Goal: Find specific page/section: Find specific page/section

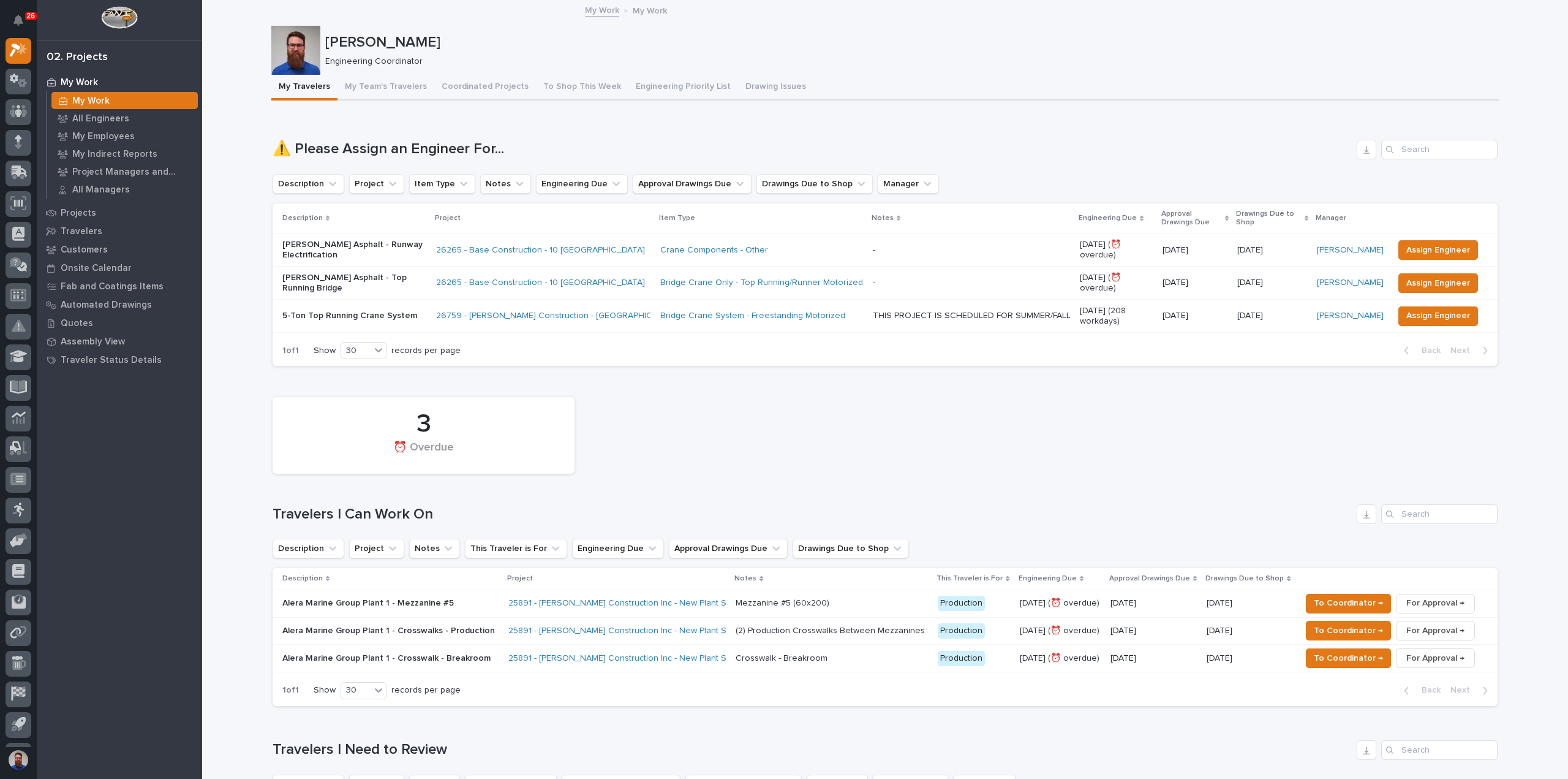
click at [110, 464] on div "My Work My Work All Engineers My Employees My Indirect Reports Project Managers…" at bounding box center [119, 426] width 166 height 706
click at [91, 451] on div "My Work My Work All Engineers My Employees My Indirect Reports Project Managers…" at bounding box center [119, 426] width 166 height 706
click at [96, 464] on div "My Work My Work All Engineers My Employees My Indirect Reports Project Managers…" at bounding box center [119, 426] width 166 height 706
click at [114, 136] on p "My Employees" at bounding box center [103, 137] width 62 height 11
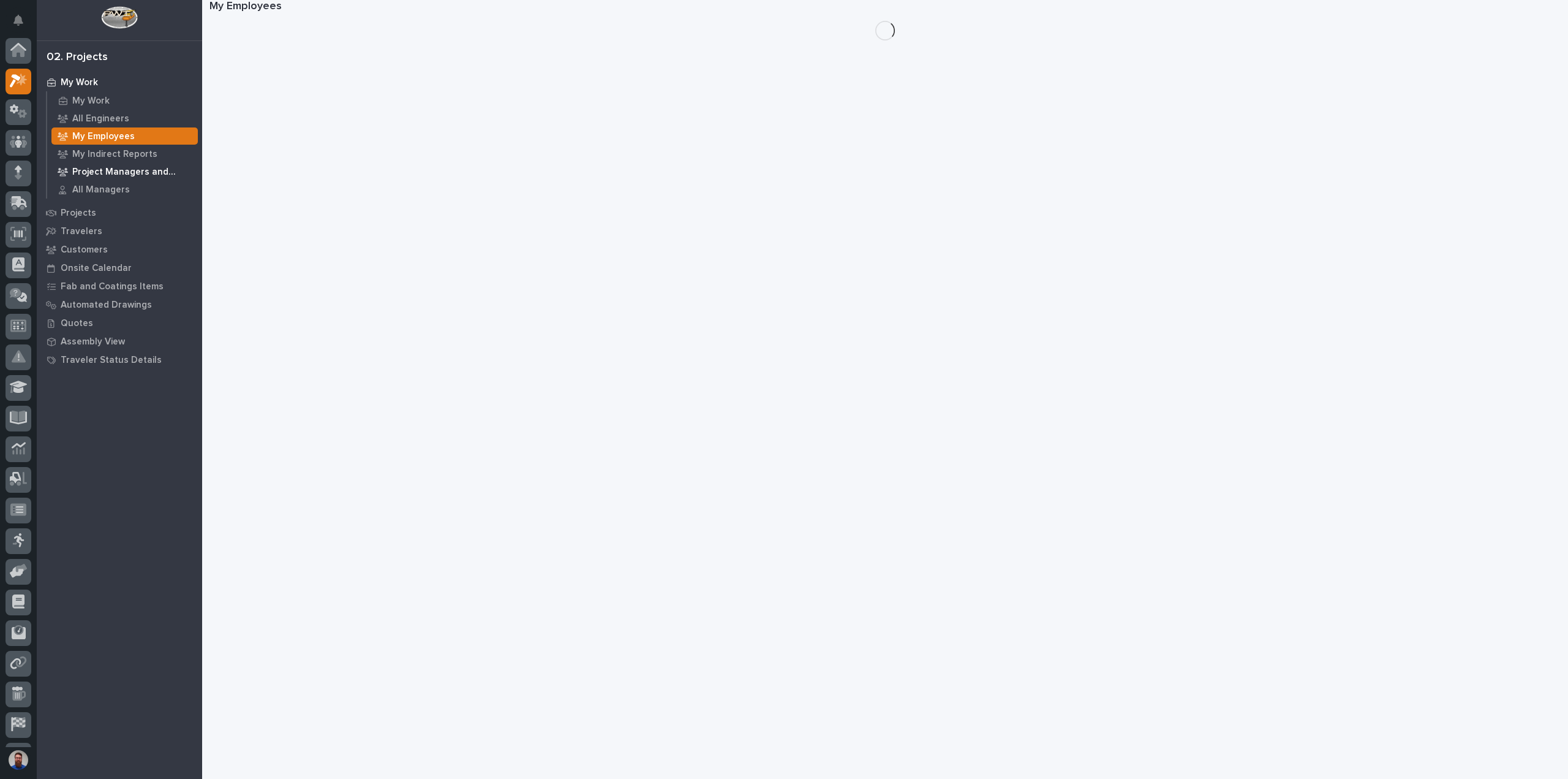
scroll to position [31, 0]
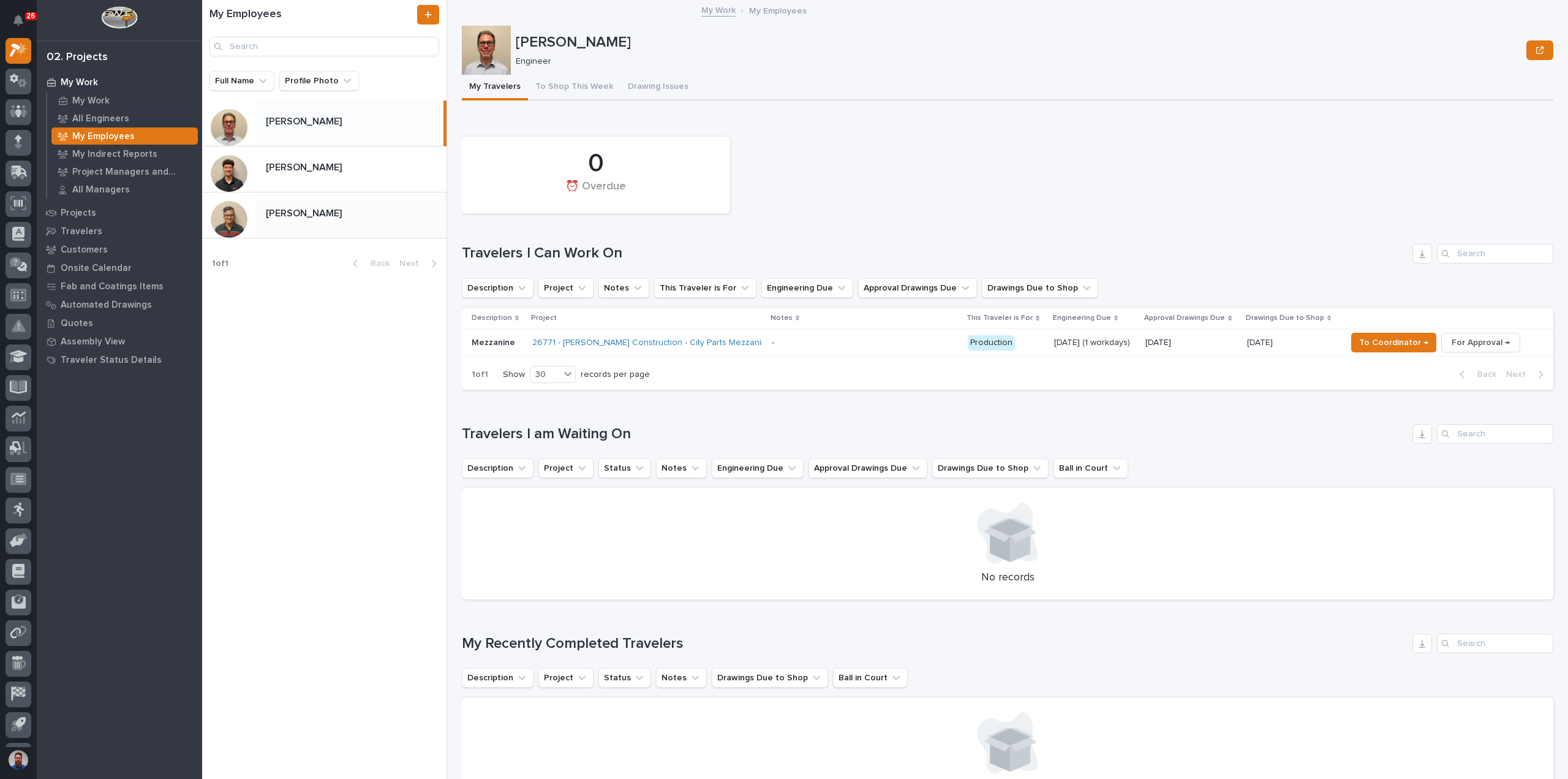
click at [330, 219] on p at bounding box center [354, 213] width 176 height 11
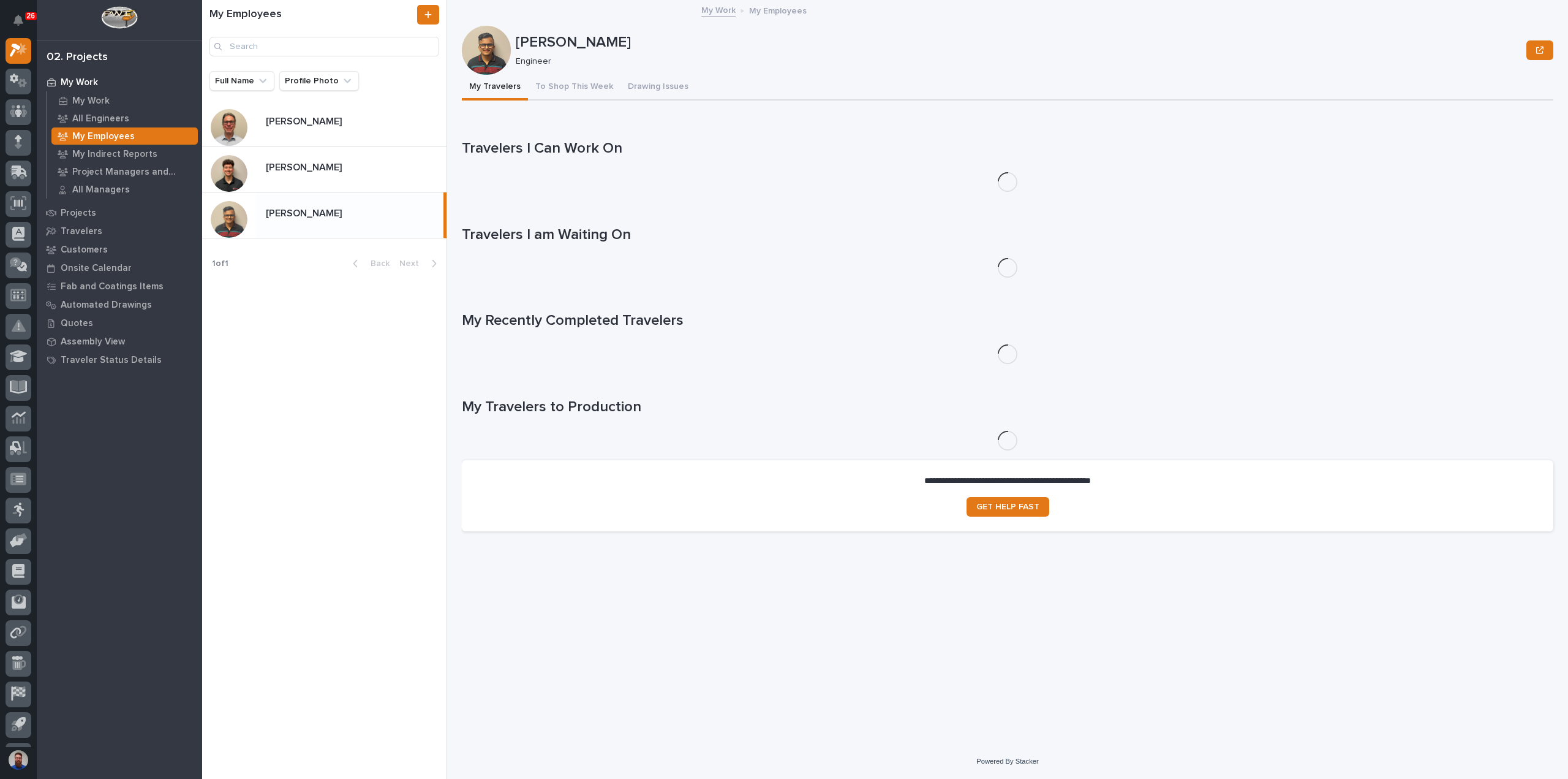
drag, startPoint x: 518, startPoint y: 42, endPoint x: 615, endPoint y: 48, distance: 97.2
click at [615, 48] on p "[PERSON_NAME]" at bounding box center [1019, 42] width 1006 height 18
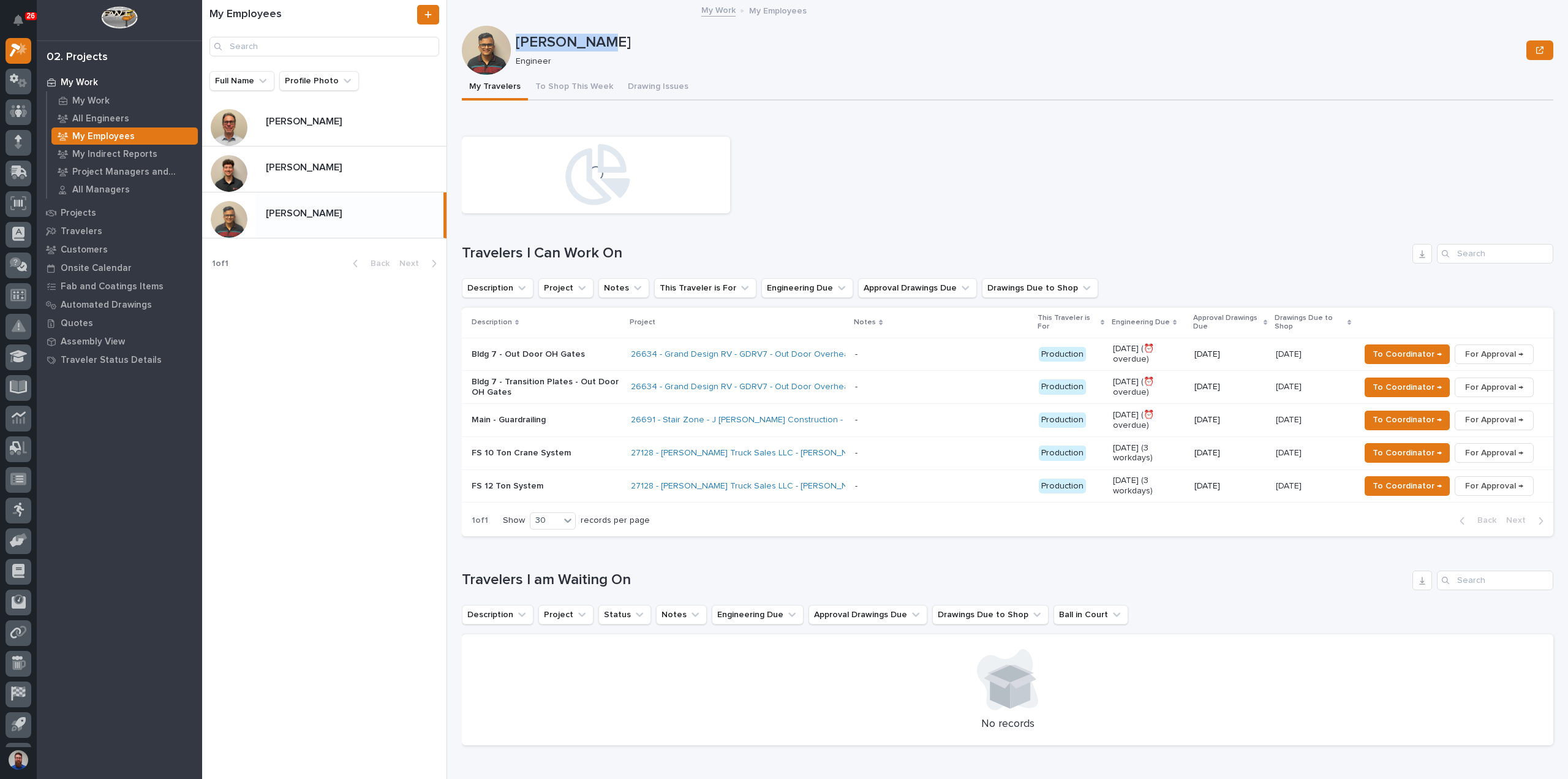
click at [615, 48] on p "[PERSON_NAME]" at bounding box center [1019, 42] width 1006 height 18
drag, startPoint x: 642, startPoint y: 40, endPoint x: 526, endPoint y: 42, distance: 116.0
click at [526, 42] on p "[PERSON_NAME]" at bounding box center [1019, 42] width 1006 height 18
drag, startPoint x: 667, startPoint y: 49, endPoint x: 541, endPoint y: 43, distance: 126.1
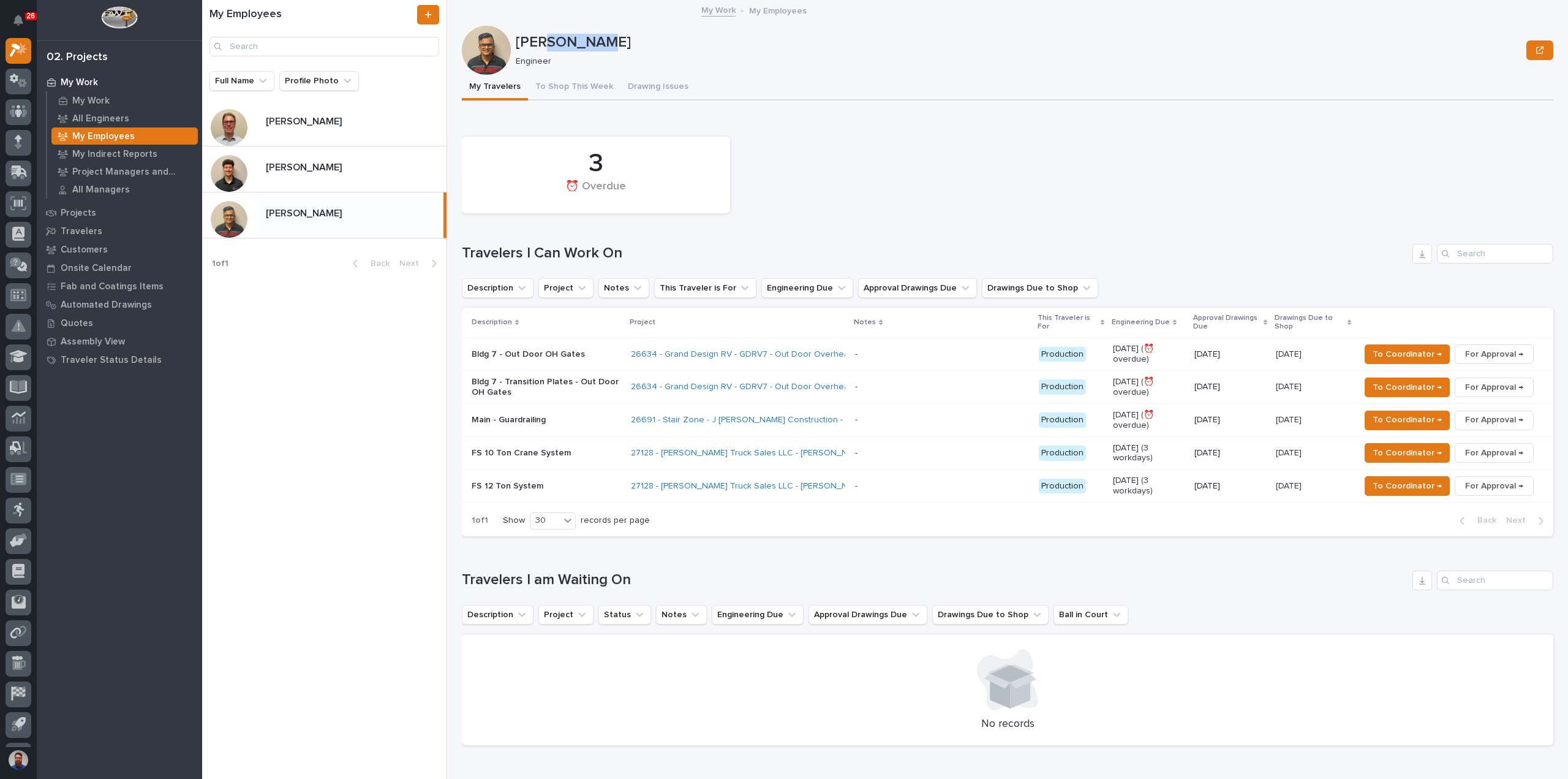
click at [541, 43] on p "[PERSON_NAME]" at bounding box center [1019, 42] width 1006 height 18
click at [549, 43] on p "[PERSON_NAME]" at bounding box center [1019, 42] width 1006 height 18
drag, startPoint x: 603, startPoint y: 45, endPoint x: 509, endPoint y: 42, distance: 94.0
click at [509, 42] on div "[PERSON_NAME] Engineer" at bounding box center [1007, 50] width 1092 height 49
click at [514, 41] on div at bounding box center [489, 50] width 54 height 49
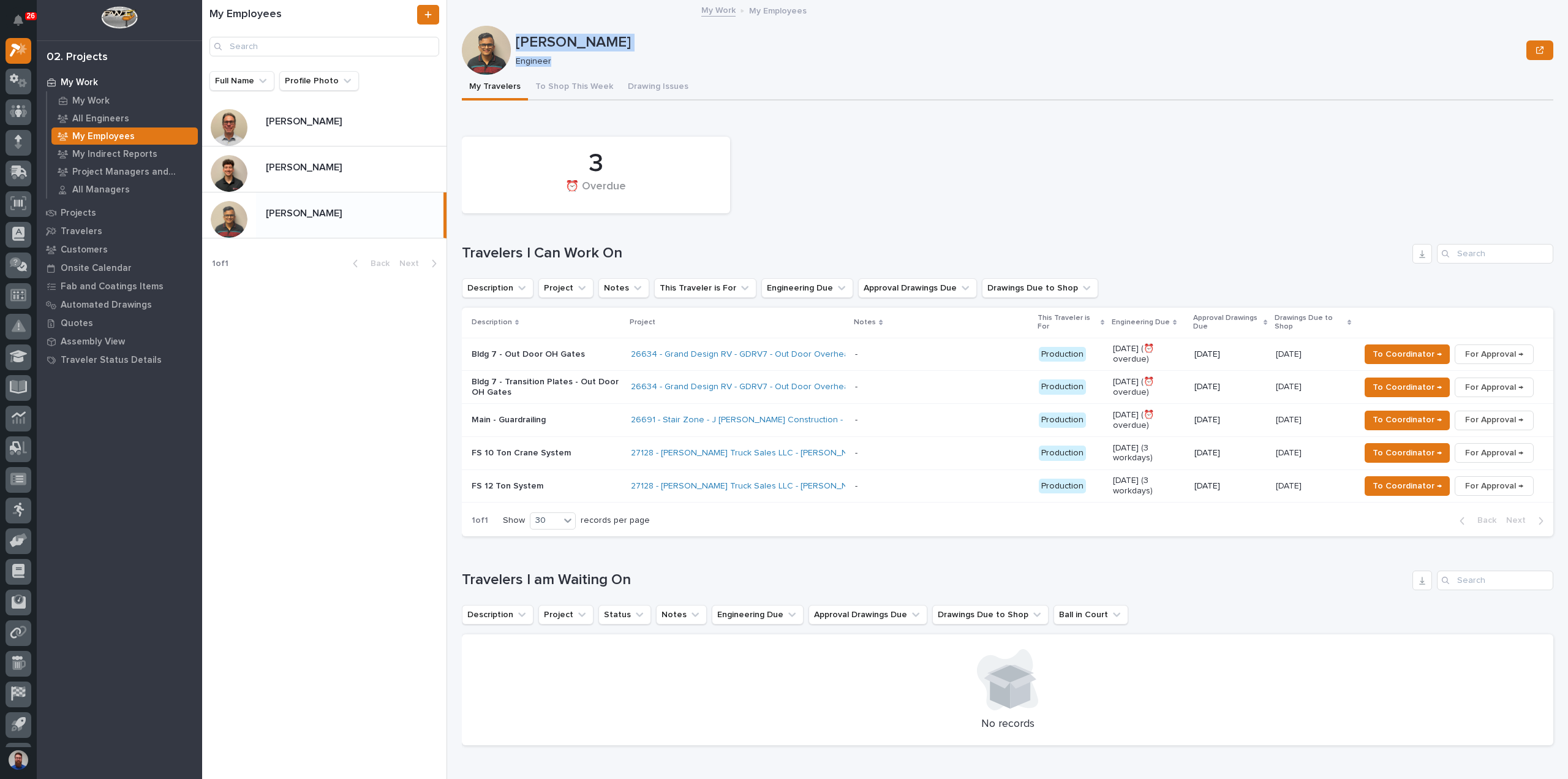
drag, startPoint x: 519, startPoint y: 38, endPoint x: 580, endPoint y: 66, distance: 67.1
click at [580, 66] on div "[PERSON_NAME] Engineer" at bounding box center [1007, 50] width 1092 height 49
click at [581, 63] on p "Engineer" at bounding box center [1016, 61] width 1001 height 11
drag, startPoint x: 561, startPoint y: 54, endPoint x: 537, endPoint y: 43, distance: 26.4
click at [537, 43] on div "[PERSON_NAME] Engineer" at bounding box center [1019, 50] width 1006 height 33
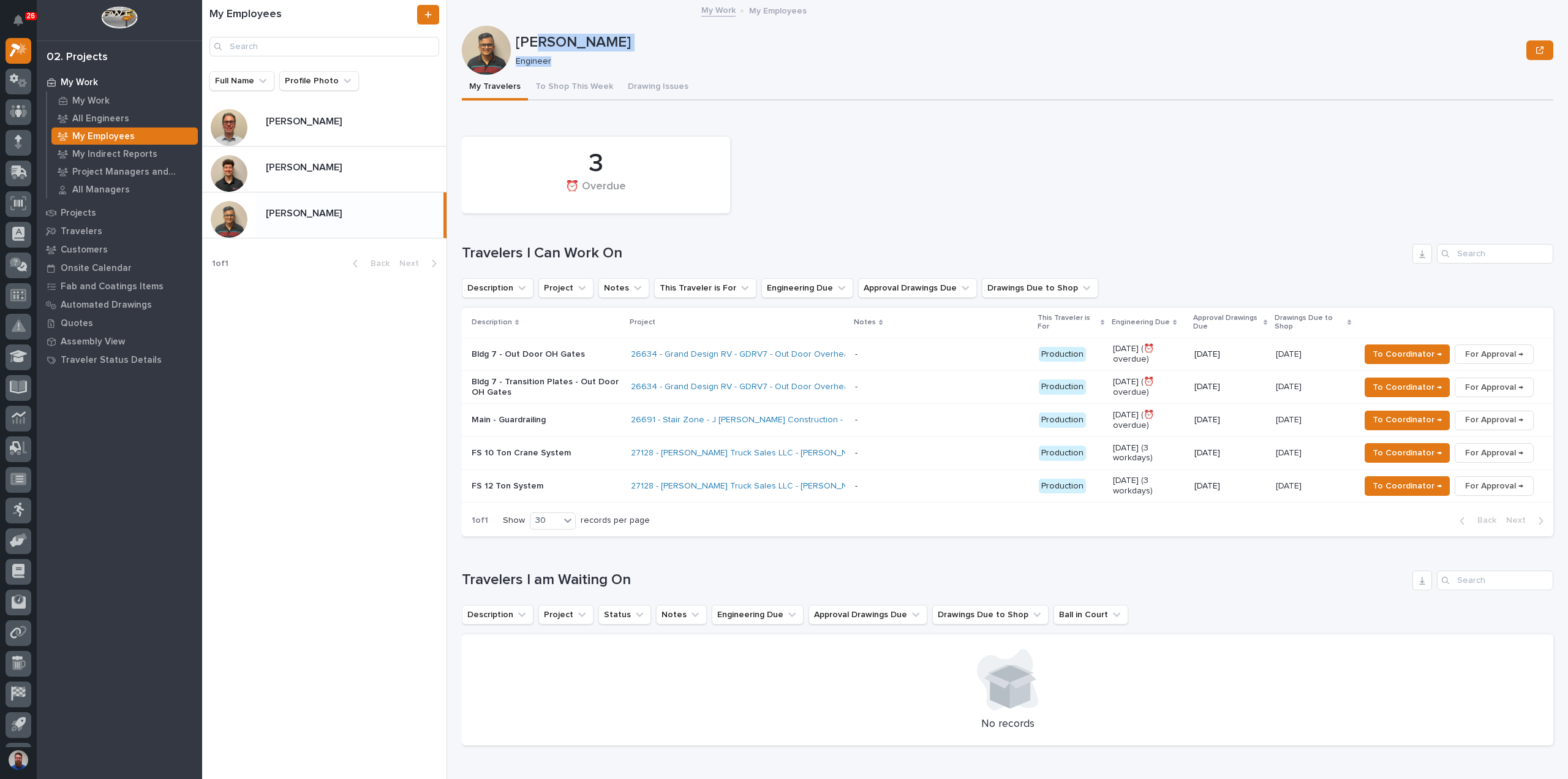
click at [568, 51] on div "[PERSON_NAME] Engineer" at bounding box center [1019, 50] width 1006 height 33
drag, startPoint x: 558, startPoint y: 57, endPoint x: 518, endPoint y: 38, distance: 44.3
click at [518, 38] on div "[PERSON_NAME] Engineer" at bounding box center [1019, 50] width 1006 height 33
click at [579, 50] on p "[PERSON_NAME]" at bounding box center [1019, 42] width 1006 height 18
drag, startPoint x: 575, startPoint y: 63, endPoint x: 551, endPoint y: 44, distance: 30.6
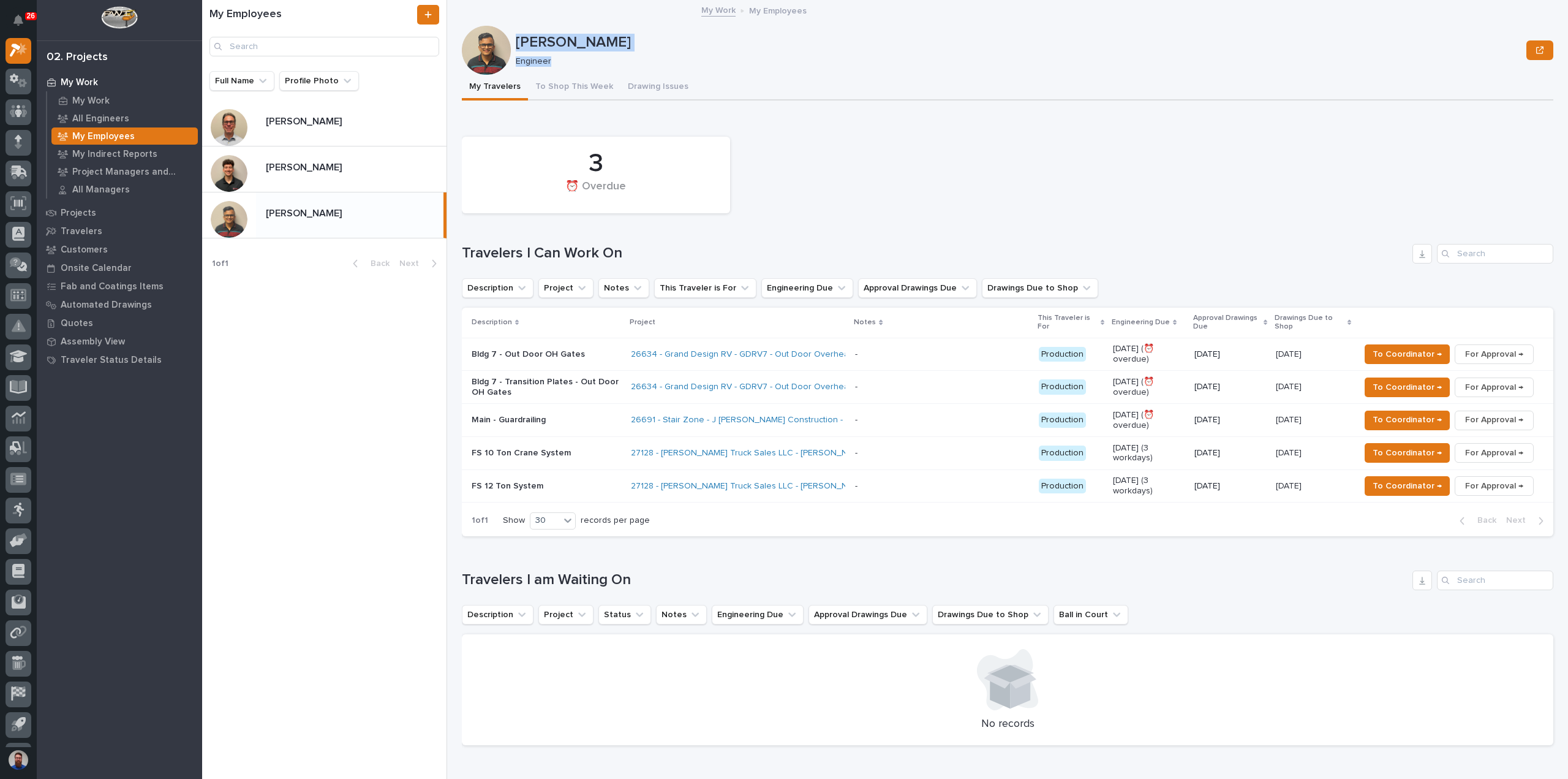
click at [517, 43] on div "[PERSON_NAME] Engineer" at bounding box center [1019, 50] width 1006 height 33
click at [587, 40] on p "[PERSON_NAME]" at bounding box center [1019, 42] width 1006 height 18
drag, startPoint x: 568, startPoint y: 56, endPoint x: 517, endPoint y: 35, distance: 55.2
click at [517, 35] on div "[PERSON_NAME] Engineer" at bounding box center [1019, 50] width 1006 height 33
click at [514, 40] on div at bounding box center [489, 50] width 54 height 49
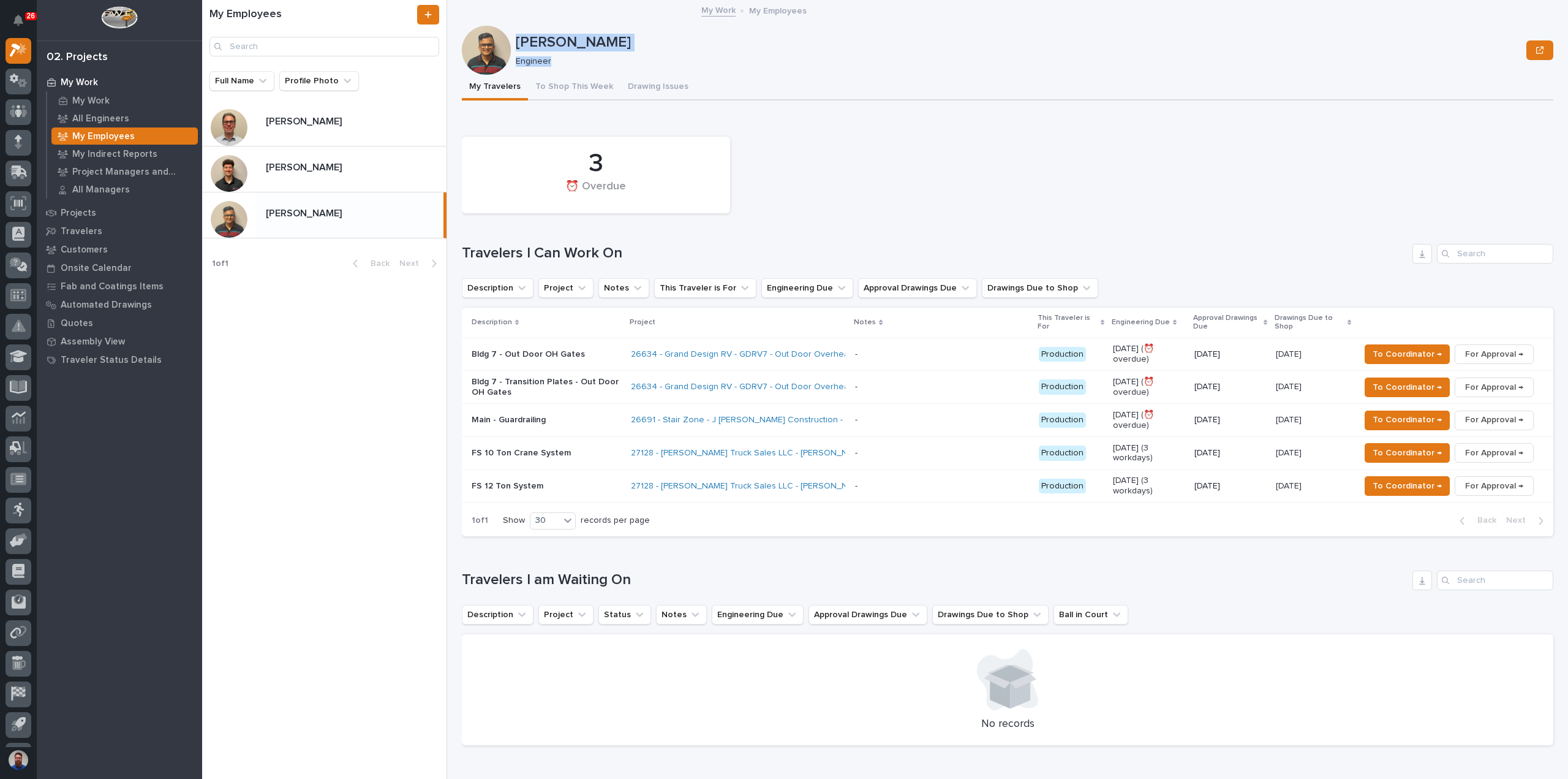
drag, startPoint x: 562, startPoint y: 66, endPoint x: 514, endPoint y: 36, distance: 56.6
click at [514, 36] on div "[PERSON_NAME] Engineer" at bounding box center [1007, 50] width 1092 height 49
click at [525, 41] on p "[PERSON_NAME]" at bounding box center [1019, 42] width 1006 height 18
drag, startPoint x: 587, startPoint y: 53, endPoint x: 543, endPoint y: 42, distance: 45.4
click at [543, 42] on div "[PERSON_NAME] Engineer" at bounding box center [1019, 50] width 1006 height 33
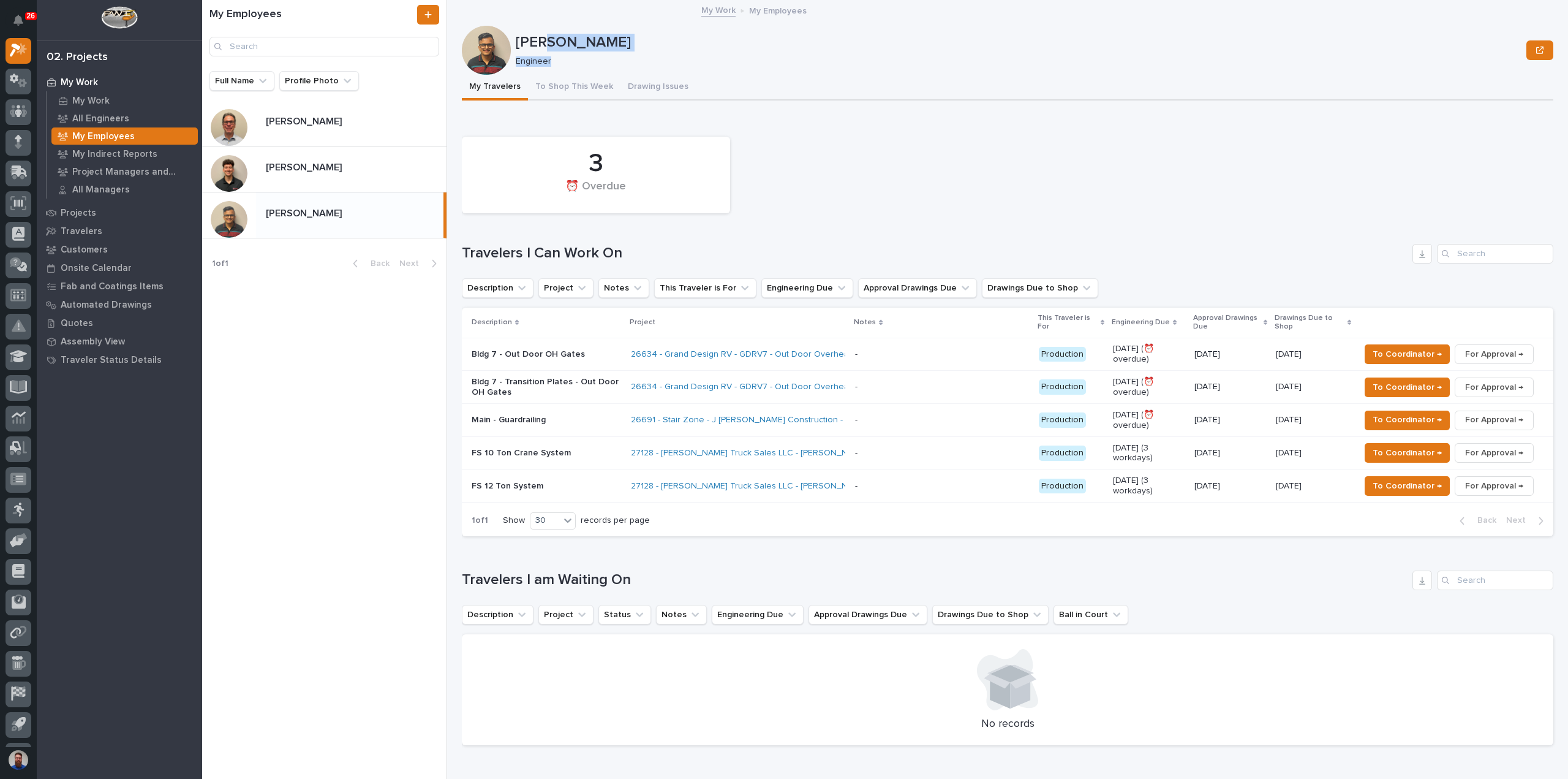
click at [543, 42] on p "[PERSON_NAME]" at bounding box center [1019, 42] width 1006 height 18
